Goal: Information Seeking & Learning: Learn about a topic

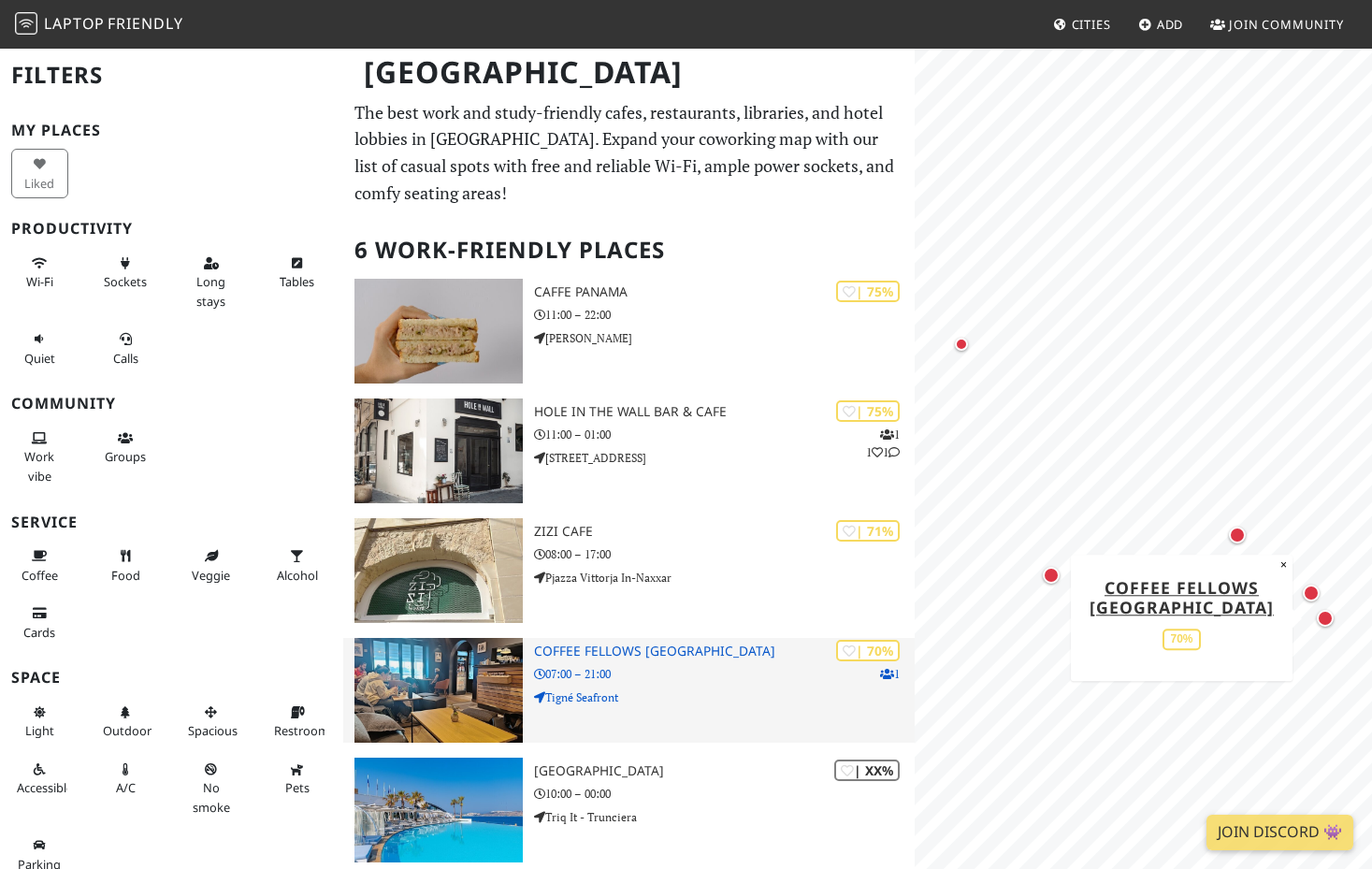
click at [657, 671] on p "07:00 – 21:00" at bounding box center [724, 674] width 382 height 17
click at [472, 665] on img at bounding box center [438, 690] width 168 height 105
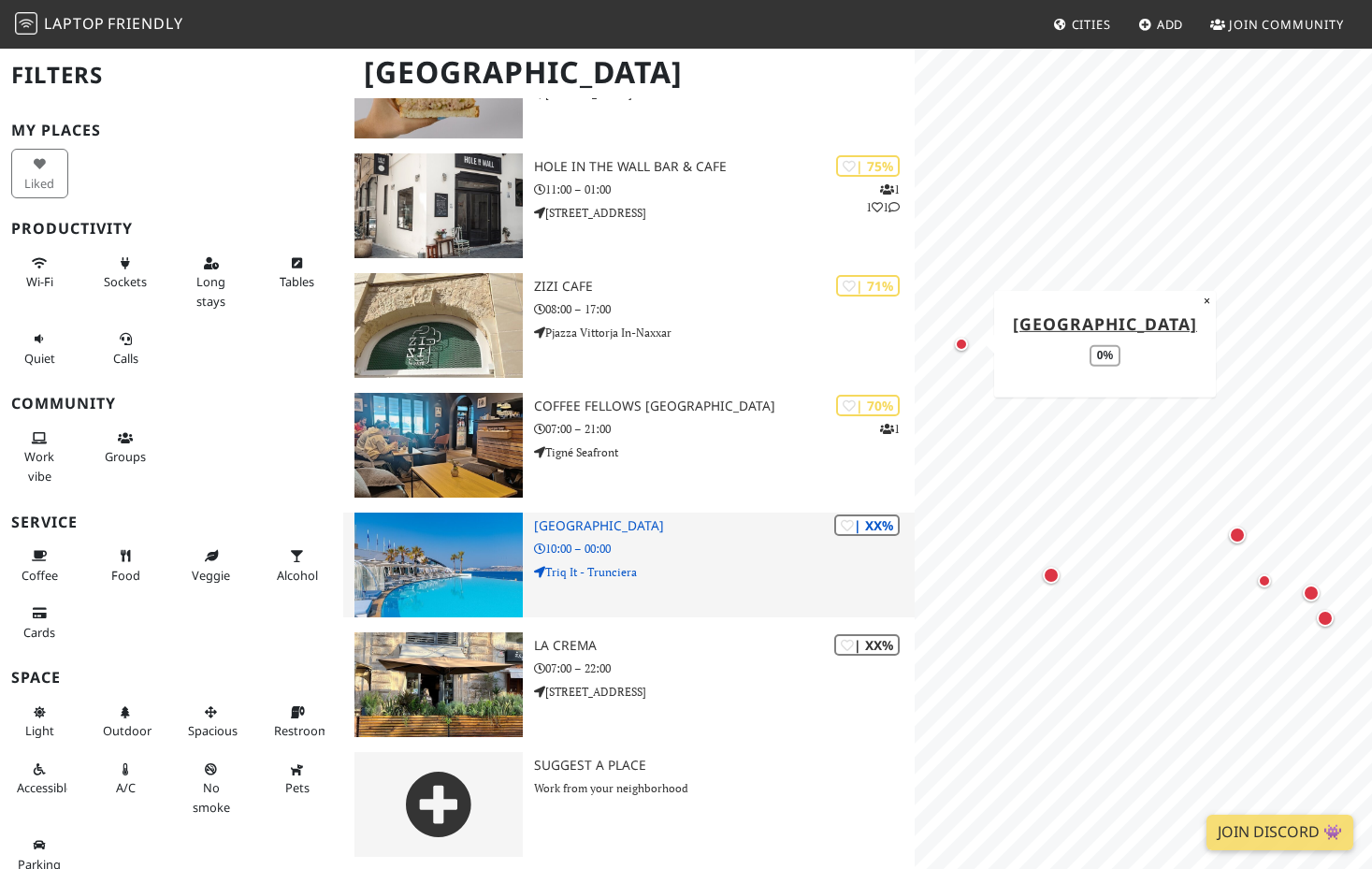
scroll to position [244, 0]
click at [690, 555] on div "| XX% Café del Mar Malta 10:00 – 00:00 Triq It - Trunciera" at bounding box center [724, 566] width 382 height 105
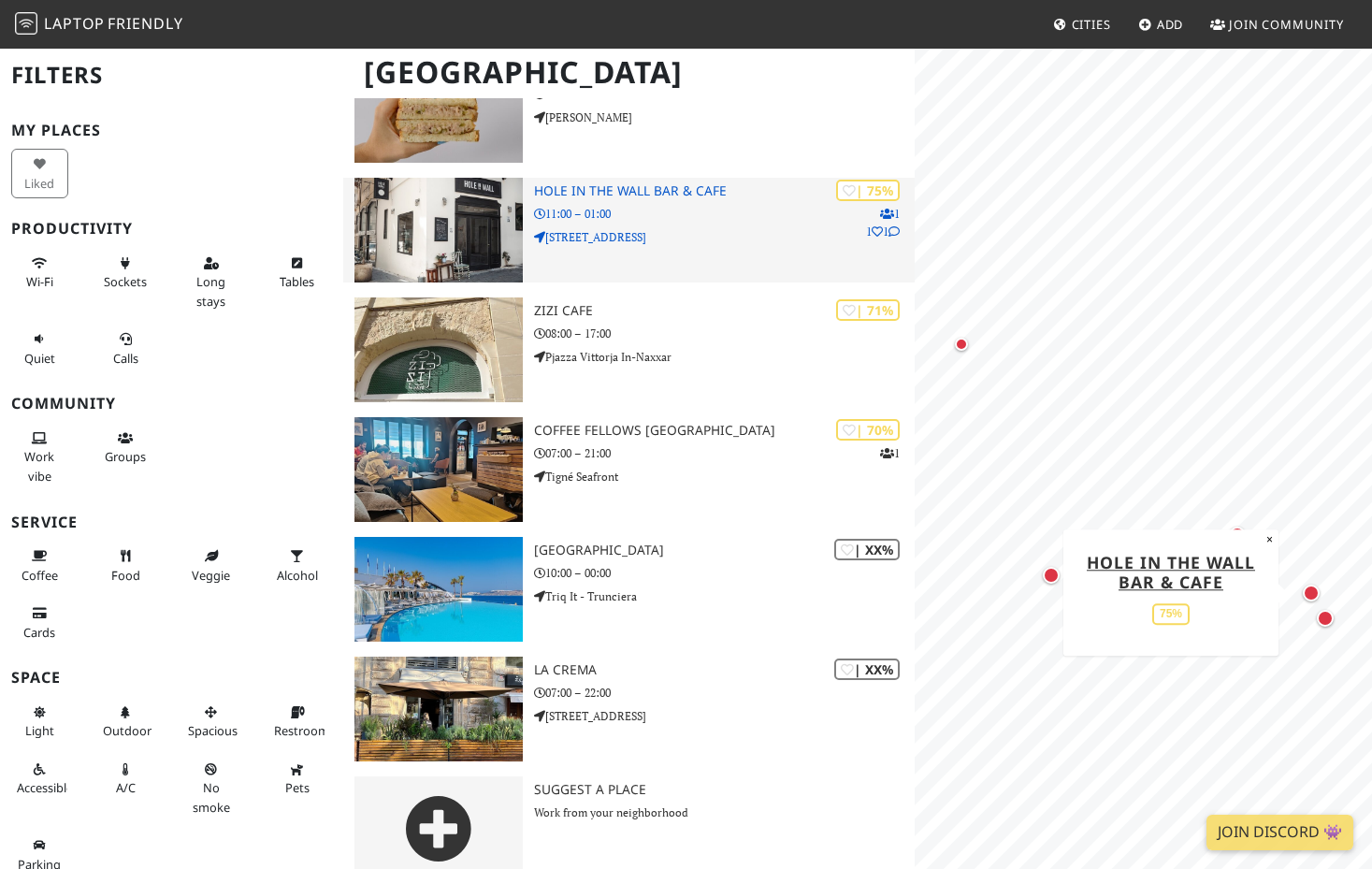
click at [666, 250] on div "| 75% 1 1 1 Hole in the Wall Bar & Cafe 11:00 – 01:00 31 High Street" at bounding box center [724, 230] width 382 height 105
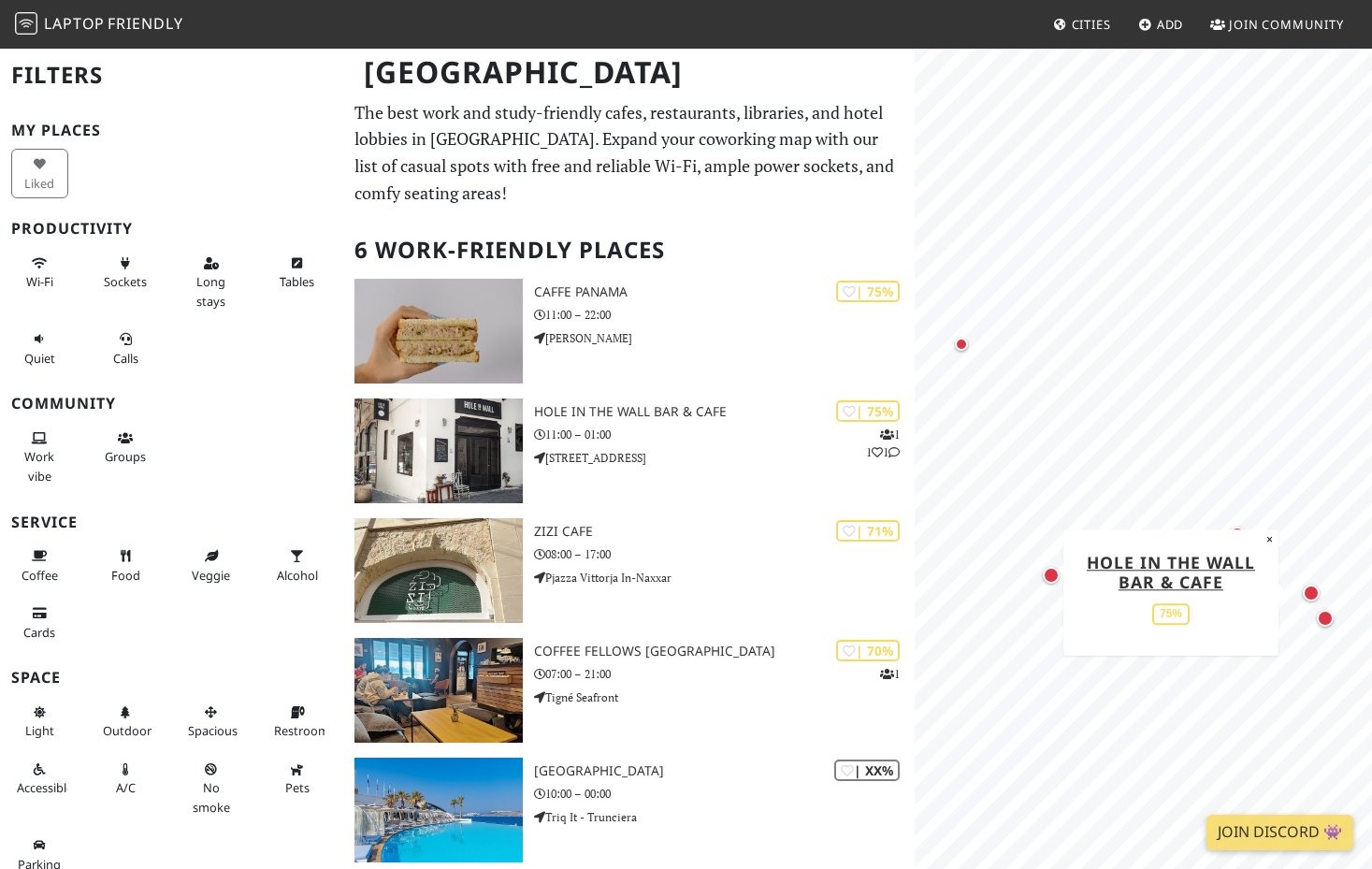
scroll to position [0, 0]
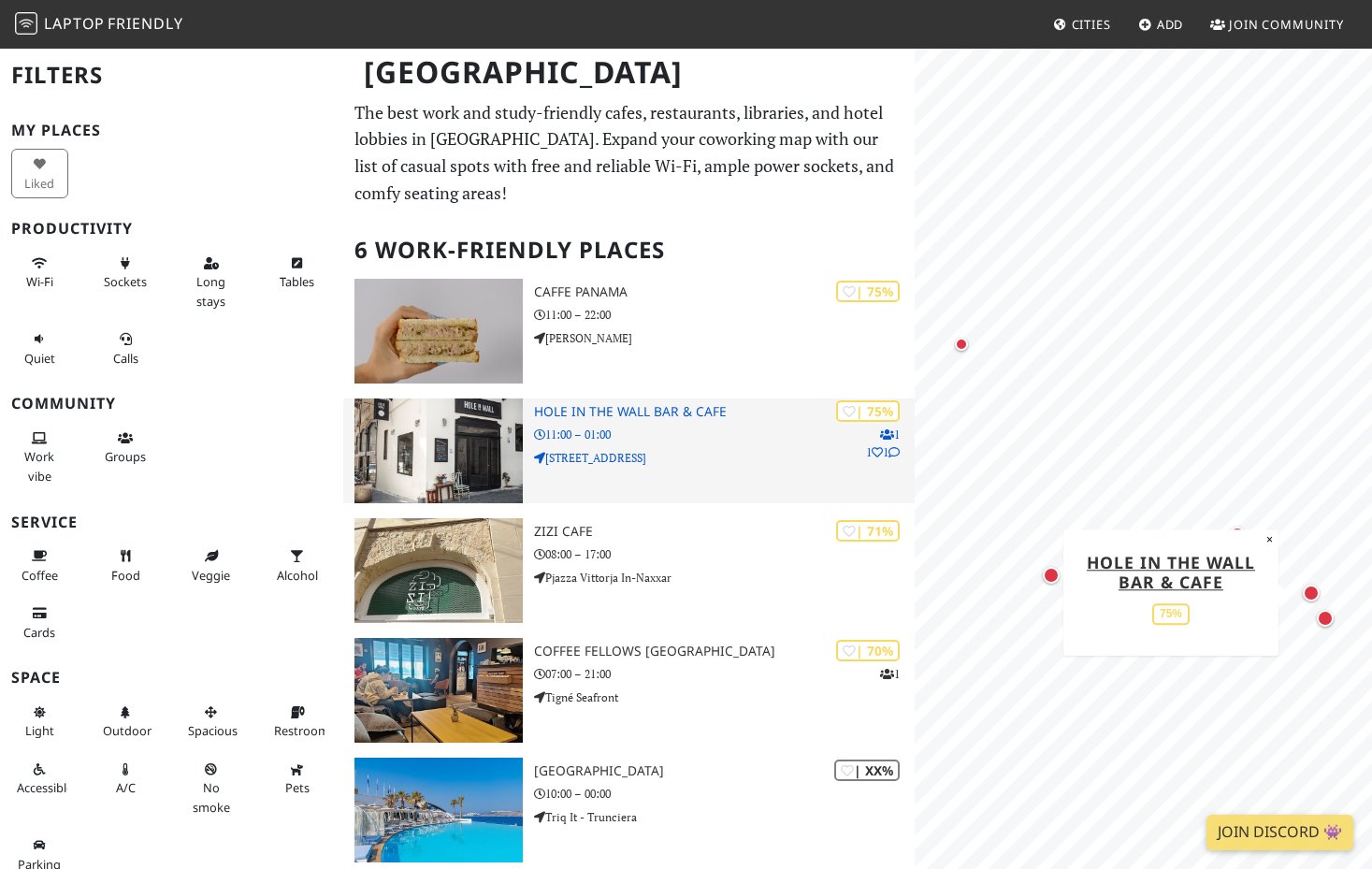
click at [658, 404] on h3 "Hole in the Wall Bar & Cafe" at bounding box center [724, 412] width 382 height 16
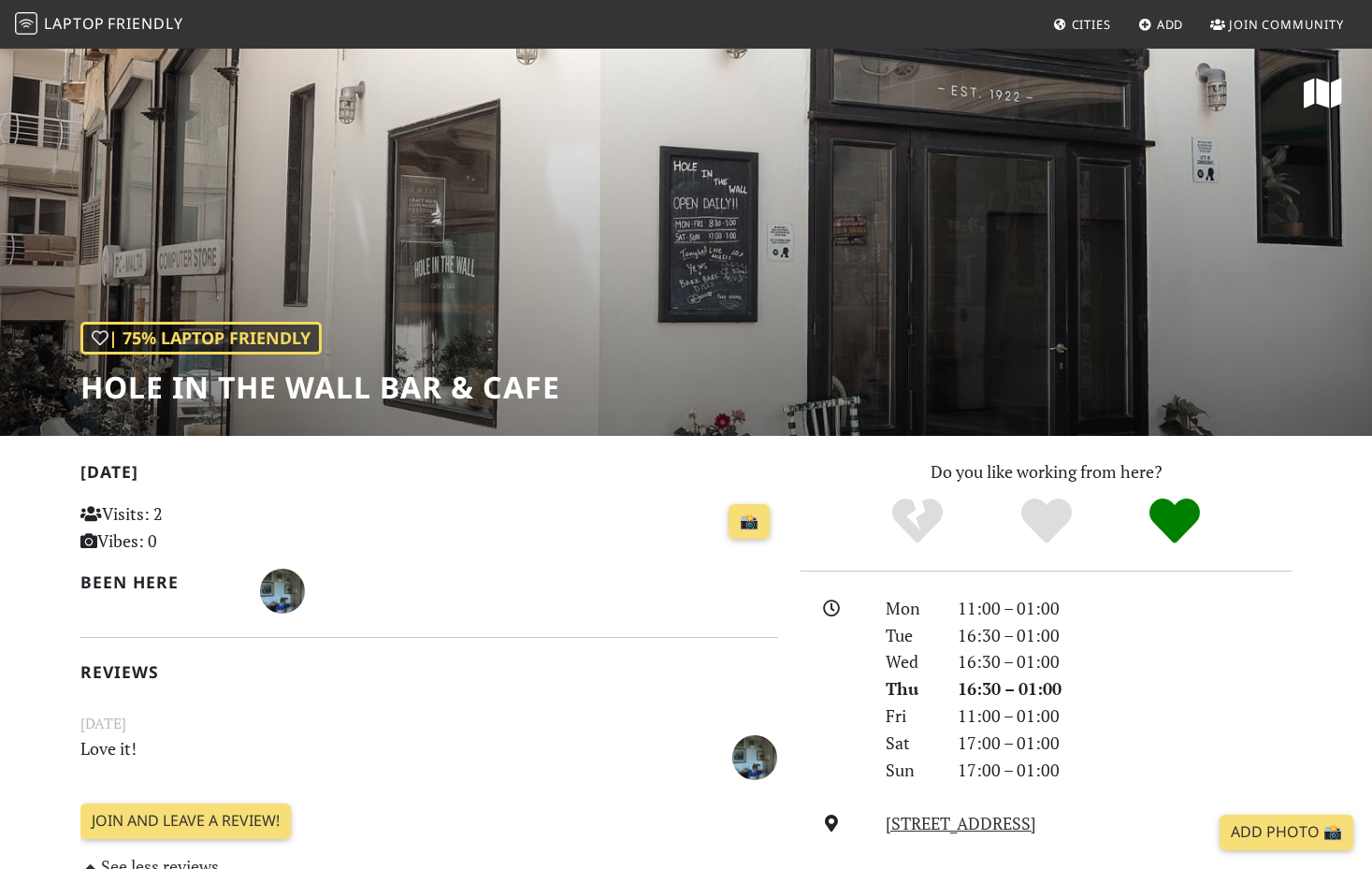
click at [621, 268] on div "| 75% Laptop Friendly Hole in the Wall Bar & Cafe" at bounding box center [686, 241] width 1372 height 389
click at [652, 402] on div "| 75% Laptop Friendly Hole in the Wall Bar & Cafe" at bounding box center [686, 241] width 1372 height 389
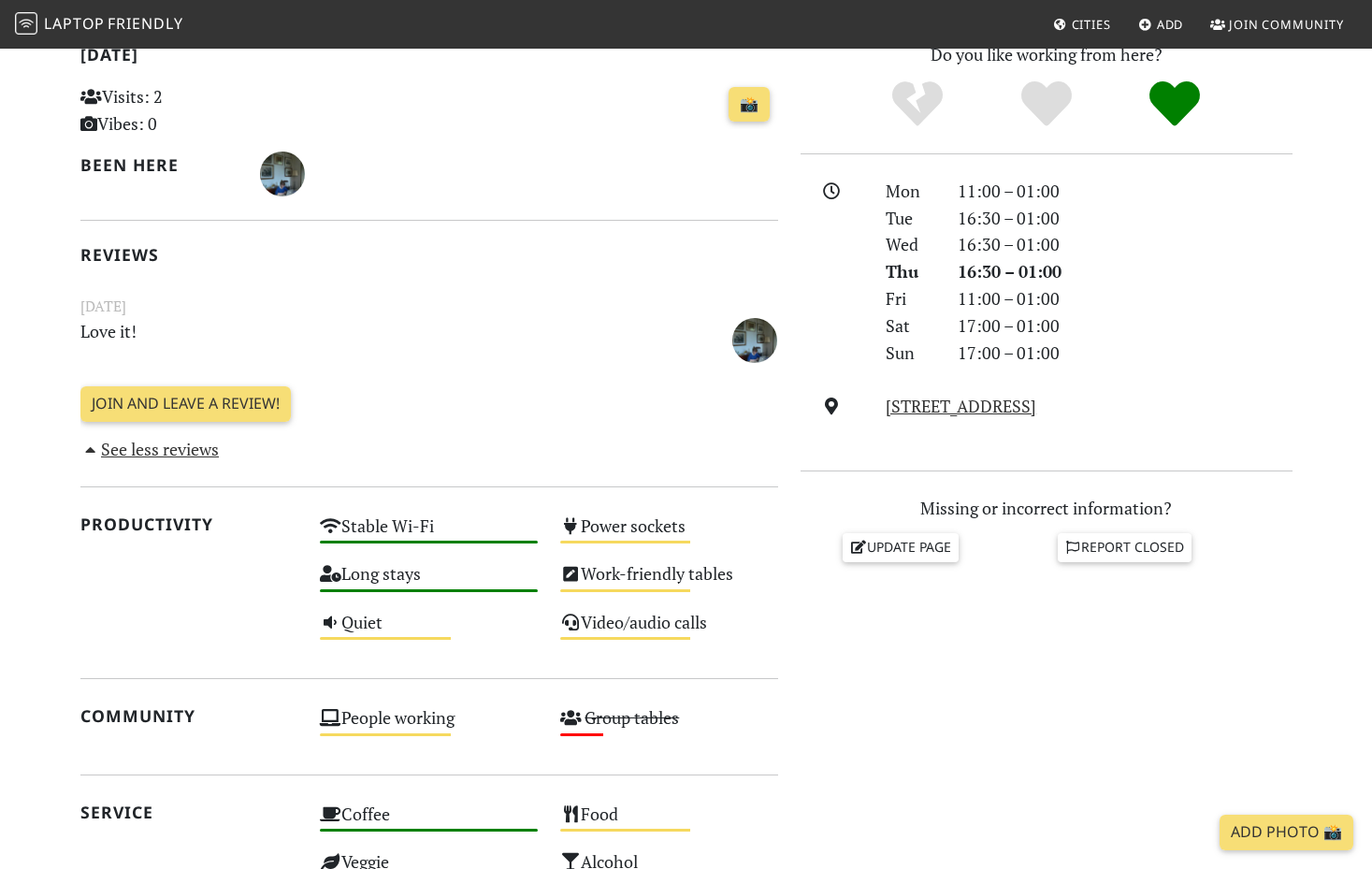
scroll to position [411, 0]
